Goal: Navigation & Orientation: Find specific page/section

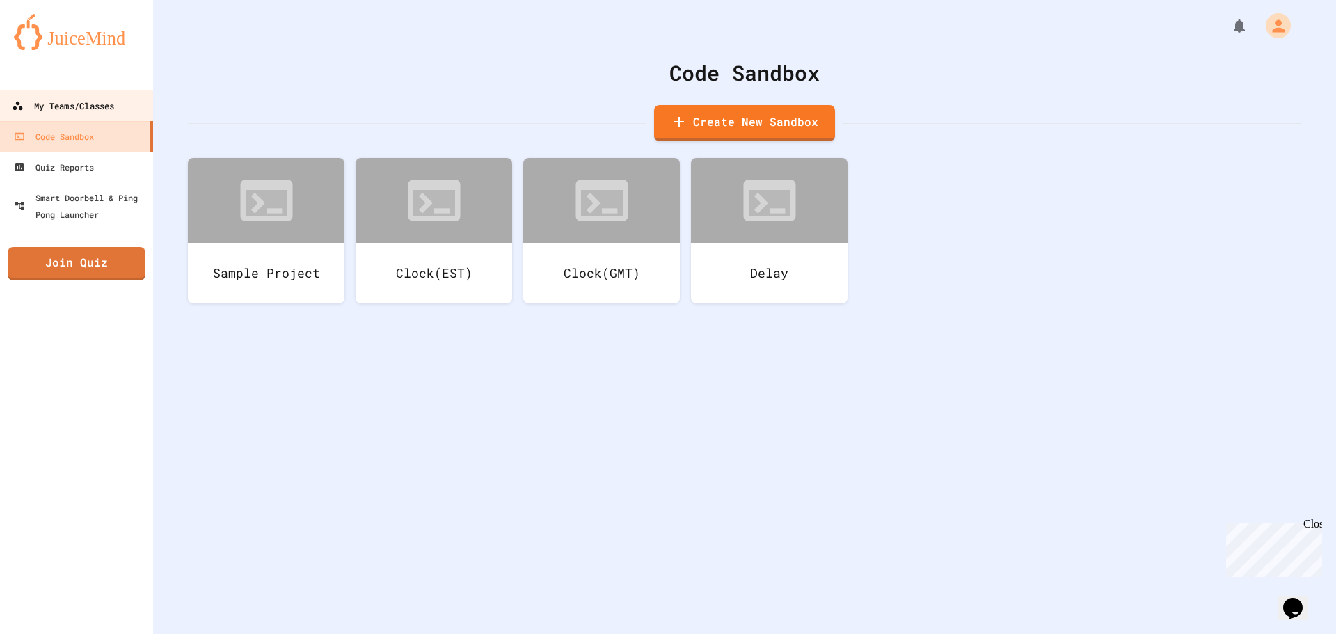
click at [74, 100] on div "My Teams/Classes" at bounding box center [63, 105] width 102 height 17
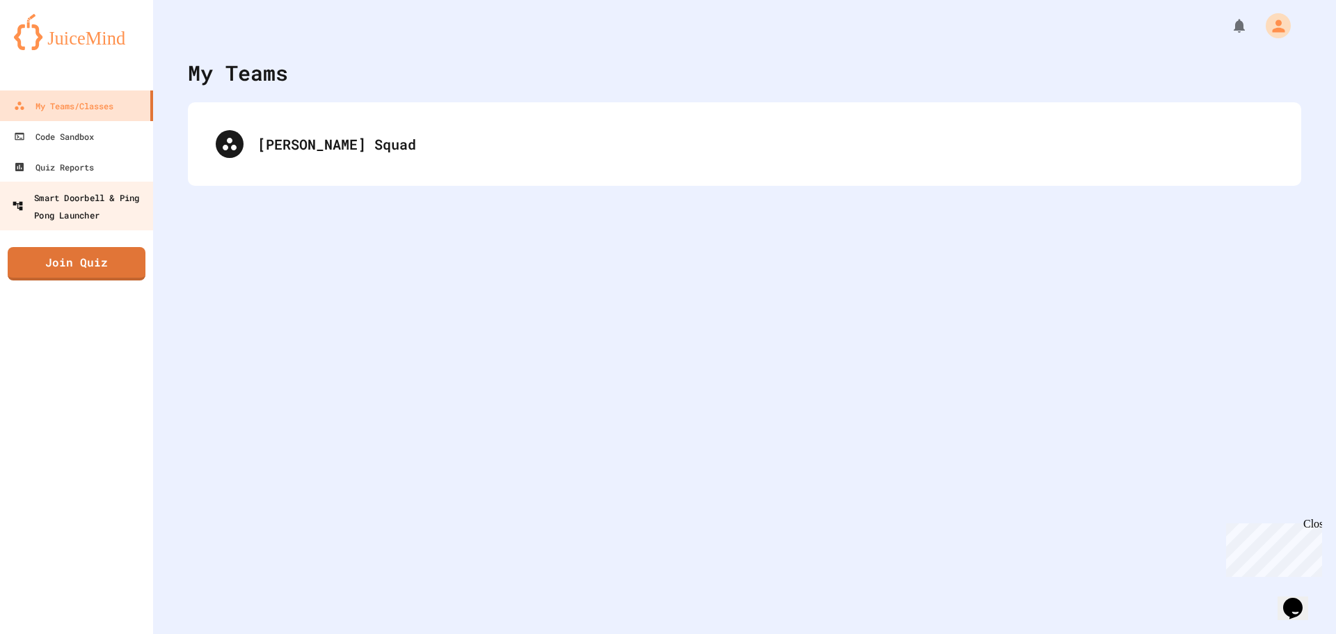
click at [113, 182] on link "Smart Doorbell & Ping Pong Launcher" at bounding box center [77, 206] width 158 height 49
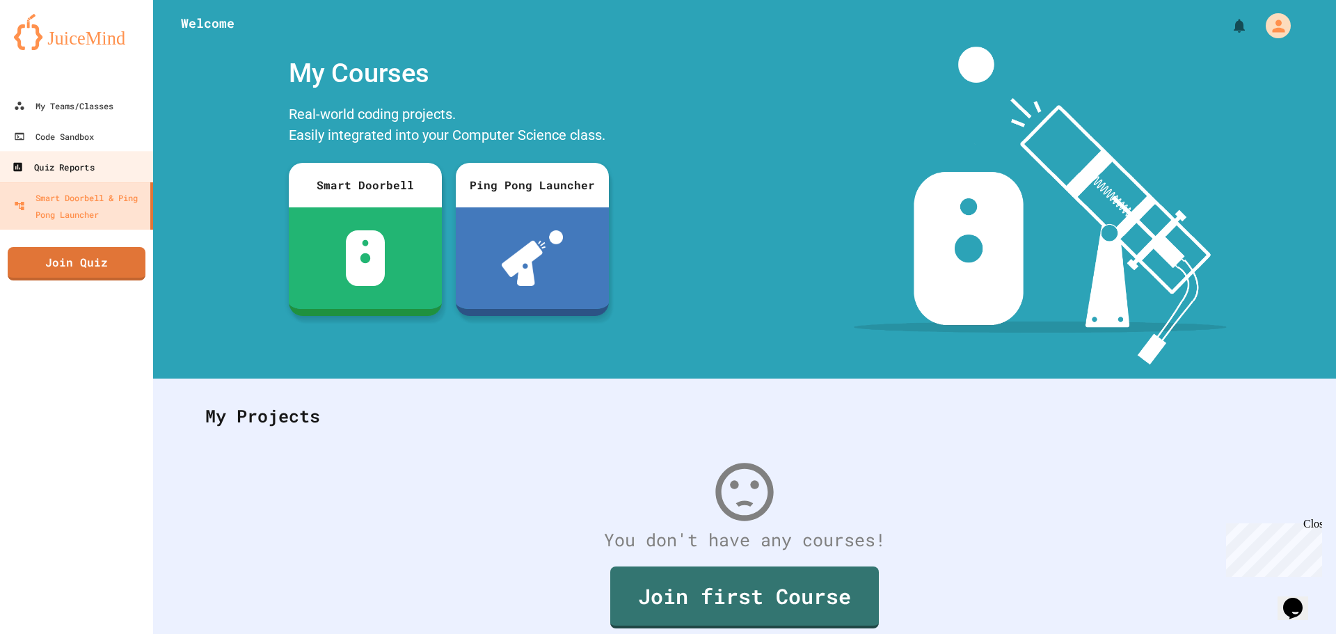
click at [111, 177] on link "Quiz Reports" at bounding box center [77, 166] width 158 height 31
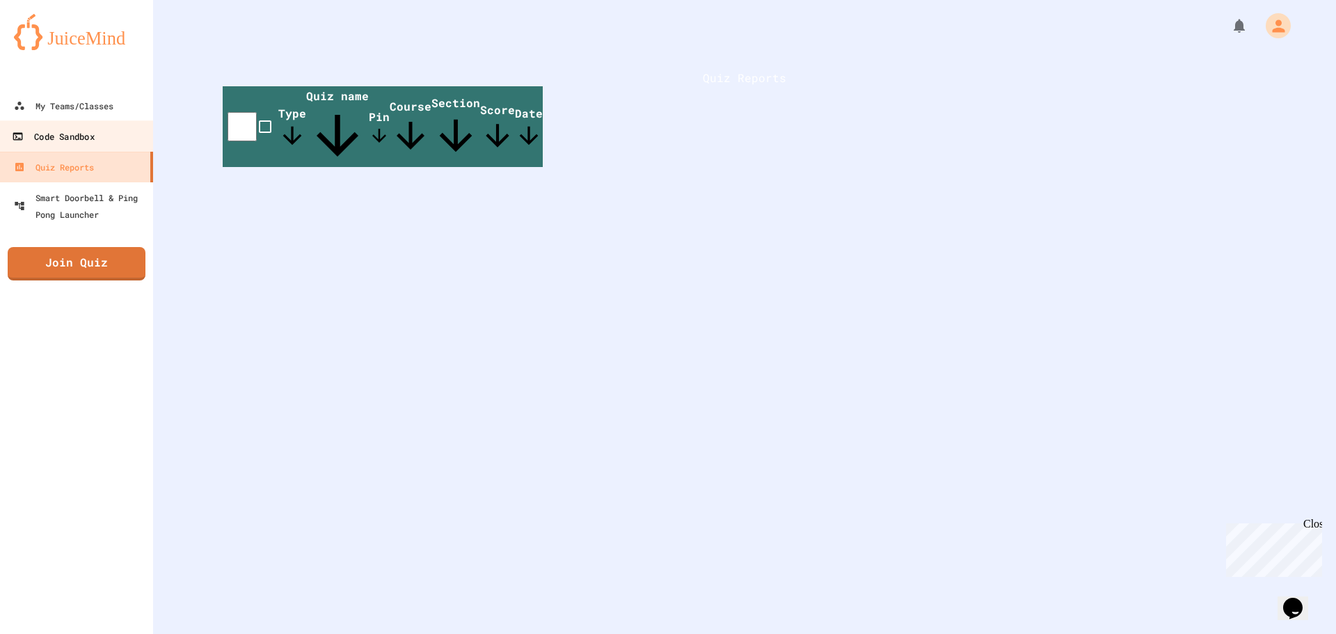
click at [92, 127] on link "Code Sandbox" at bounding box center [77, 135] width 158 height 31
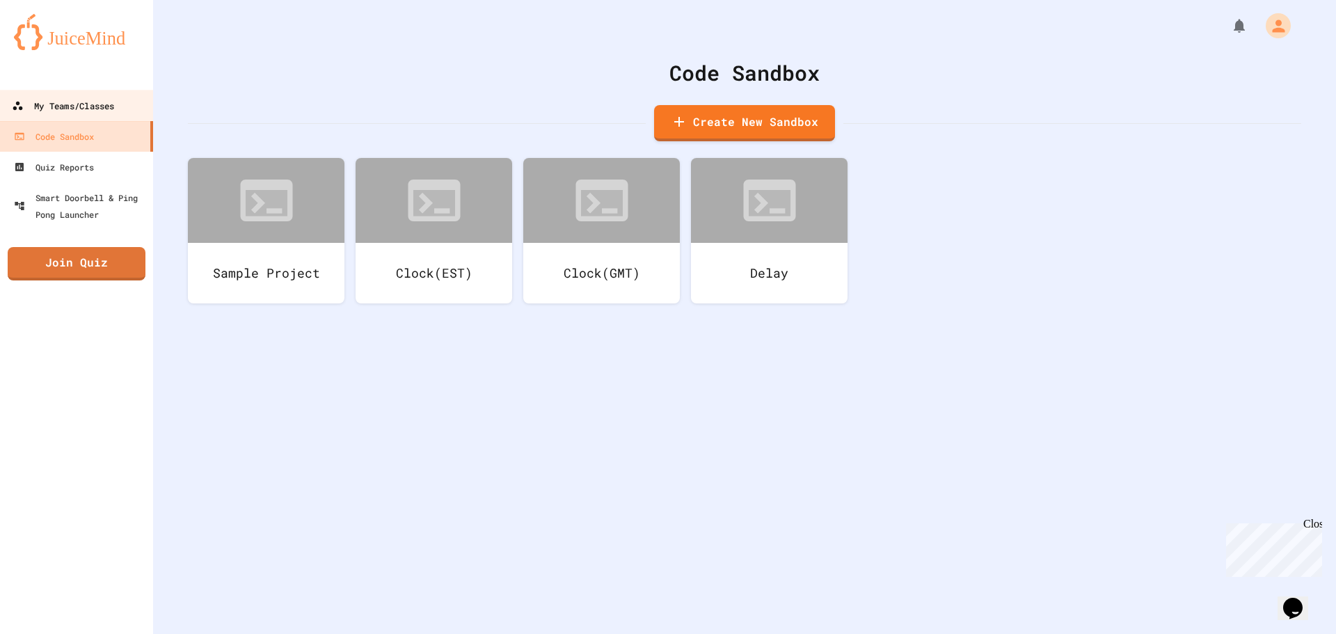
click at [117, 119] on link "My Teams/Classes" at bounding box center [77, 105] width 158 height 31
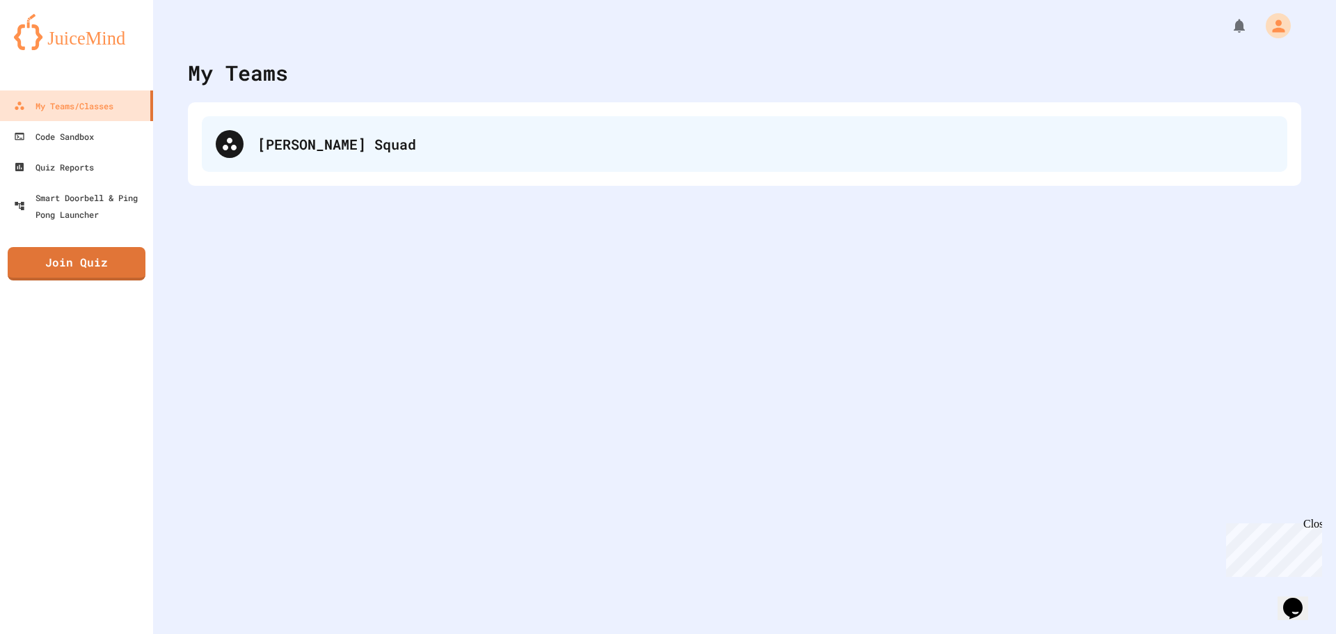
click at [406, 175] on div "[PERSON_NAME] Squad" at bounding box center [744, 144] width 1113 height 84
click at [388, 157] on div "[PERSON_NAME] Squad" at bounding box center [745, 144] width 1086 height 56
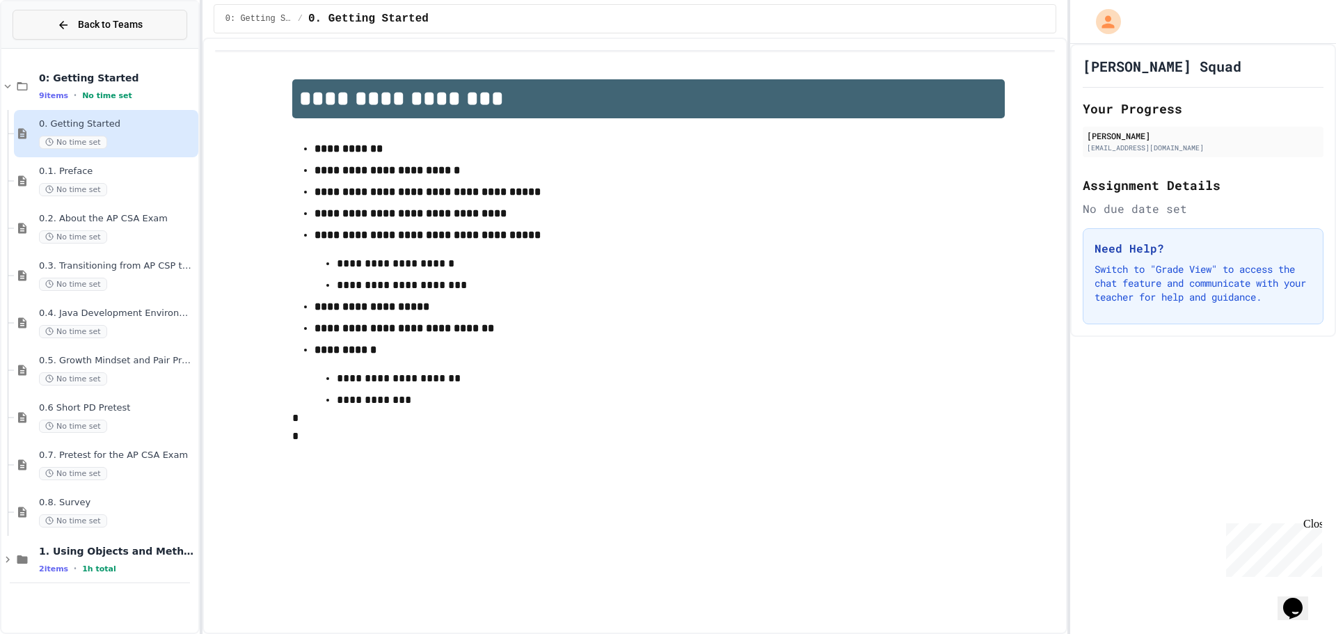
click at [77, 14] on button "Back to Teams" at bounding box center [100, 25] width 175 height 30
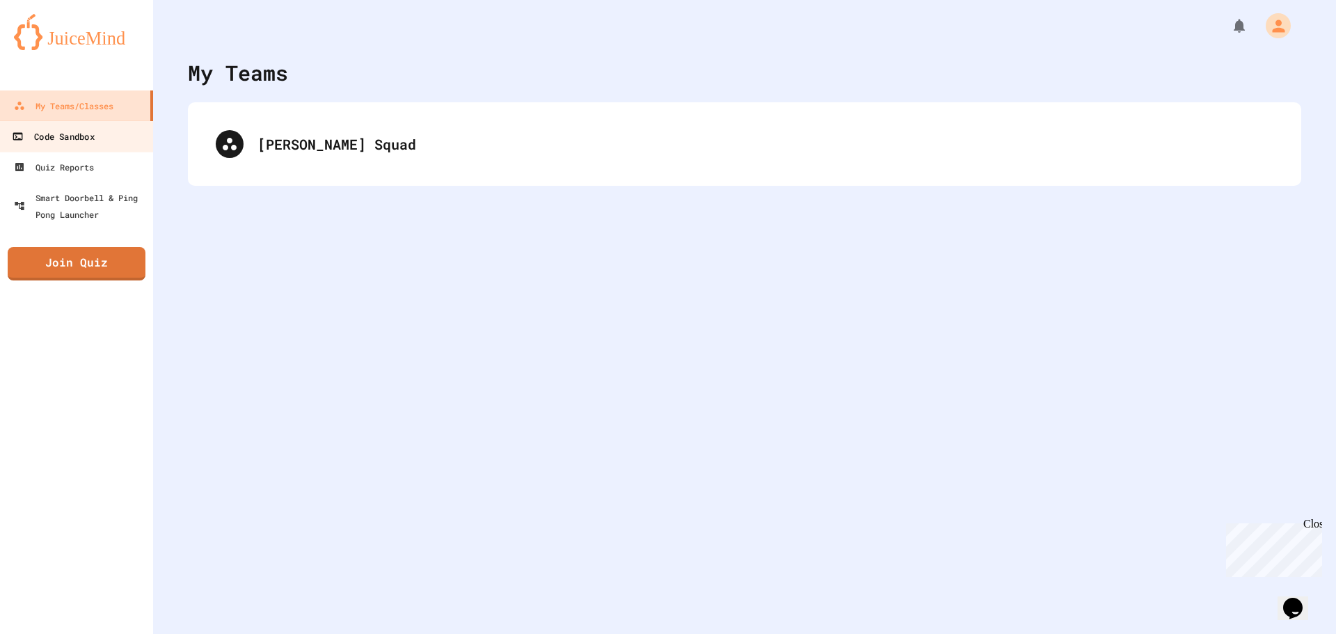
click at [109, 136] on link "Code Sandbox" at bounding box center [77, 135] width 158 height 31
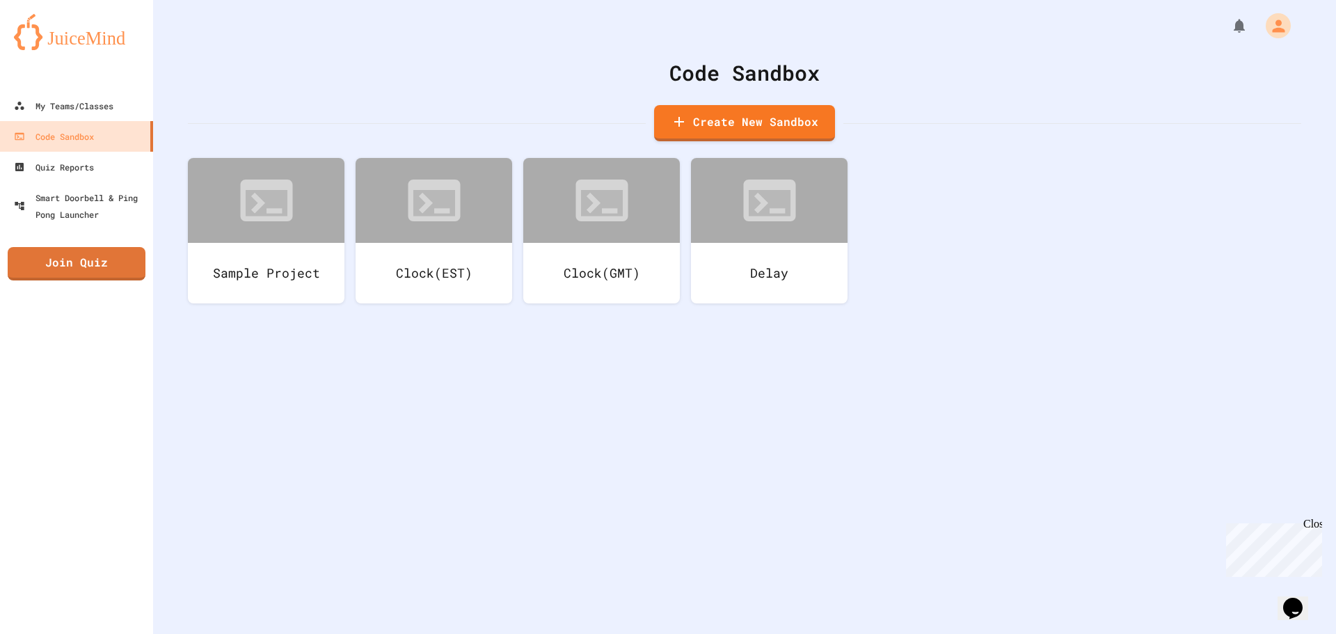
click at [1038, 532] on div "Code Sandbox Create New Sandbox Sample Project Clock(EST) Clock(GMT) Delay" at bounding box center [744, 317] width 1183 height 634
